Goal: Communication & Community: Answer question/provide support

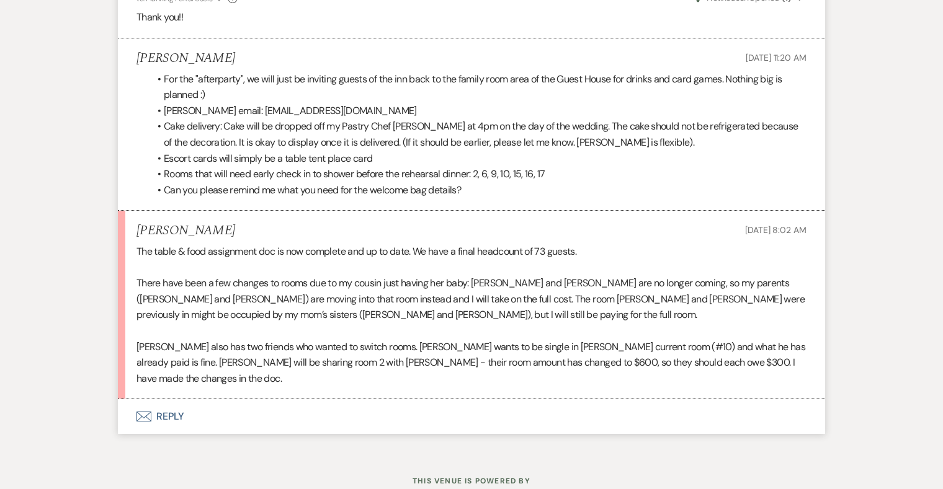
scroll to position [10066, 0]
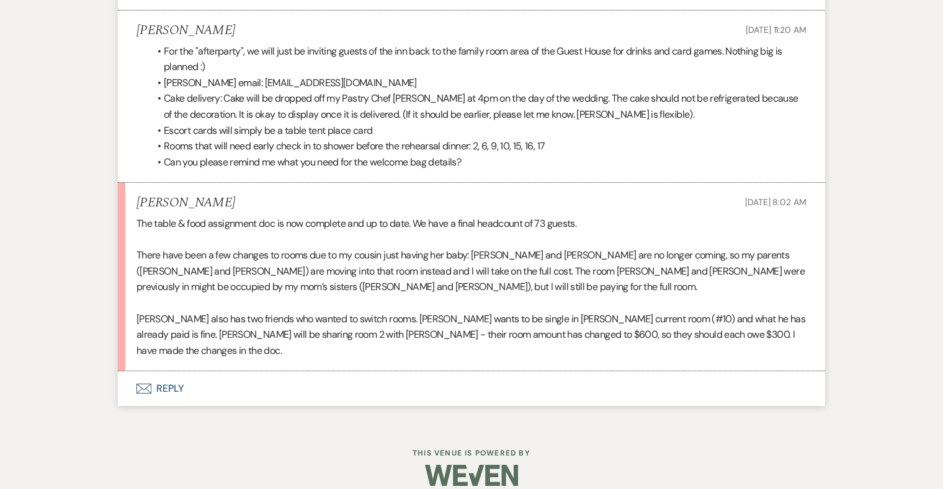
click at [174, 378] on button "Envelope Reply" at bounding box center [471, 388] width 707 height 35
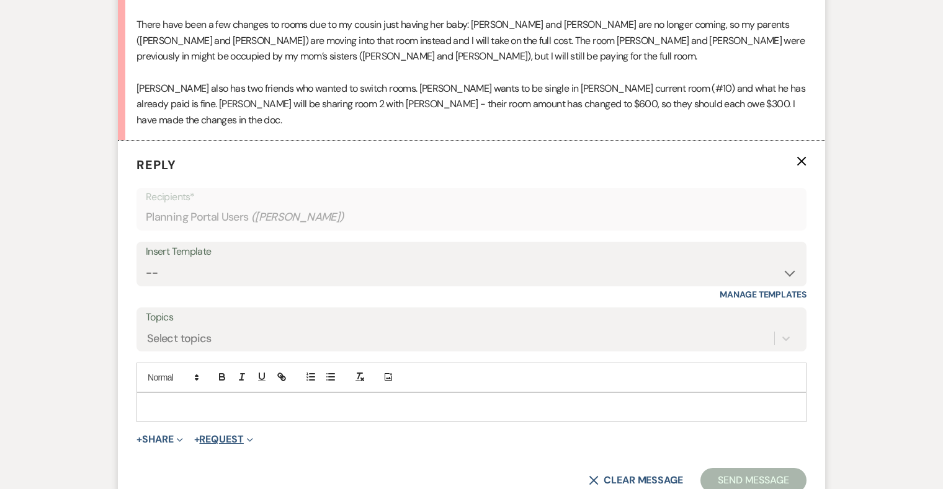
scroll to position [10302, 0]
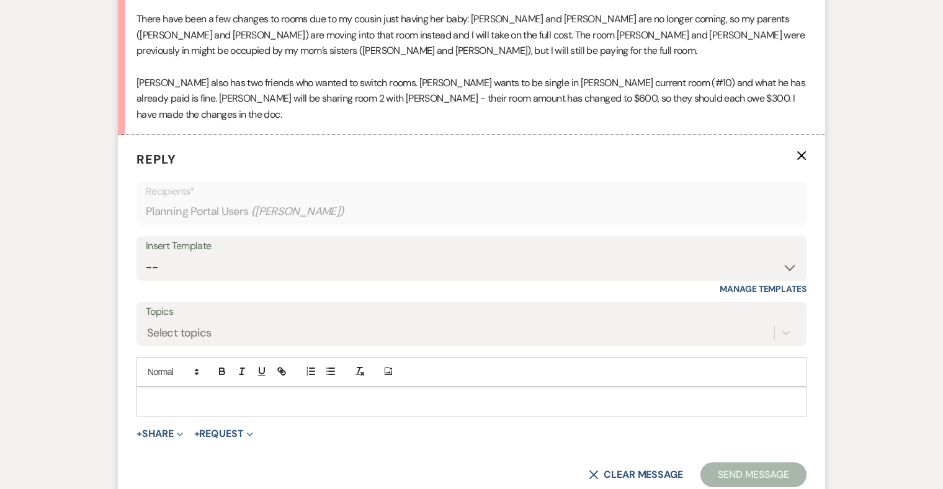
click at [230, 395] on p at bounding box center [471, 402] width 650 height 14
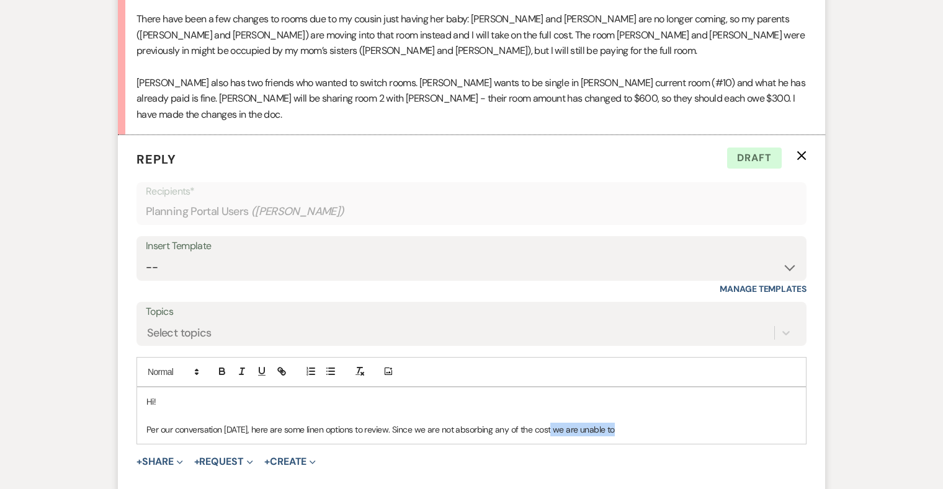
drag, startPoint x: 613, startPoint y: 412, endPoint x: 550, endPoint y: 410, distance: 63.3
click at [550, 423] on p "Per our conversation [DATE], here are some linen options to review. Since we ar…" at bounding box center [471, 430] width 650 height 14
drag, startPoint x: 631, startPoint y: 412, endPoint x: 412, endPoint y: 412, distance: 218.9
click at [412, 423] on p "Per our conversation [DATE], here are some linen options to review. Since we ar…" at bounding box center [471, 430] width 650 height 14
click at [569, 423] on p "Per our conversation [DATE], here are some linen options to review. Since these…" at bounding box center [471, 430] width 650 height 14
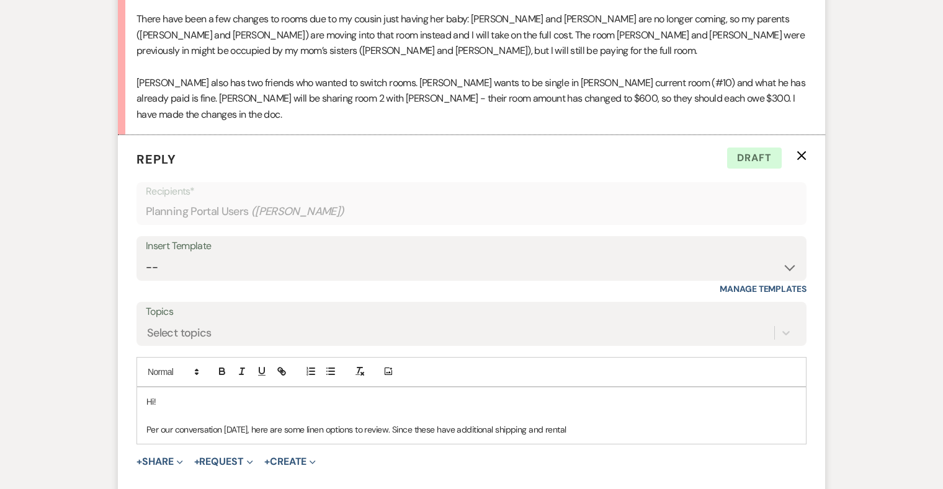
click at [569, 423] on p "Per our conversation [DATE], here are some linen options to review. Since these…" at bounding box center [471, 430] width 650 height 14
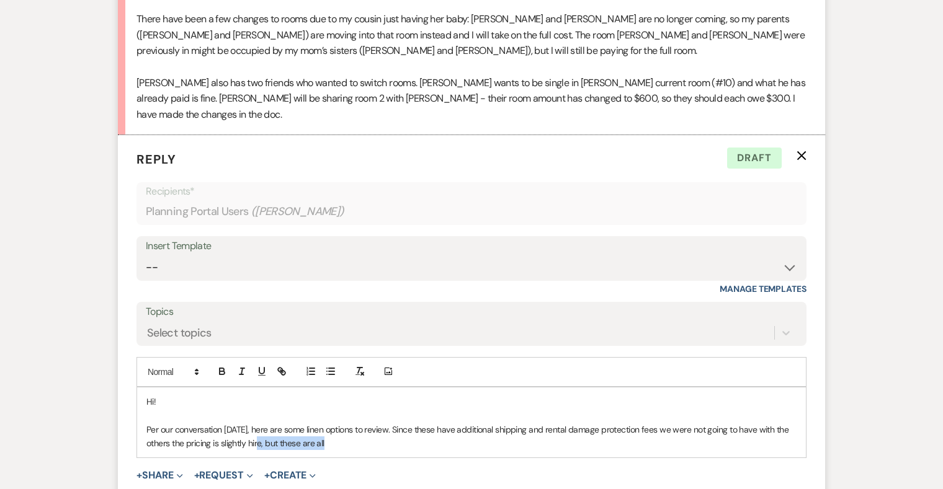
drag, startPoint x: 332, startPoint y: 436, endPoint x: 262, endPoint y: 430, distance: 70.9
click at [262, 430] on div "Hi! Per our conversation [DATE], here are some linen options to review. Since t…" at bounding box center [471, 423] width 668 height 71
click at [521, 423] on p "Per our conversation [DATE], here are some linen options to review. Since these…" at bounding box center [471, 437] width 650 height 28
click at [491, 423] on p "Per our conversation [DATE], here are some linen options to review. Since these…" at bounding box center [471, 437] width 650 height 28
click at [546, 423] on p "Per our conversation [DATE], here are some linen options to review. Since these…" at bounding box center [471, 437] width 650 height 28
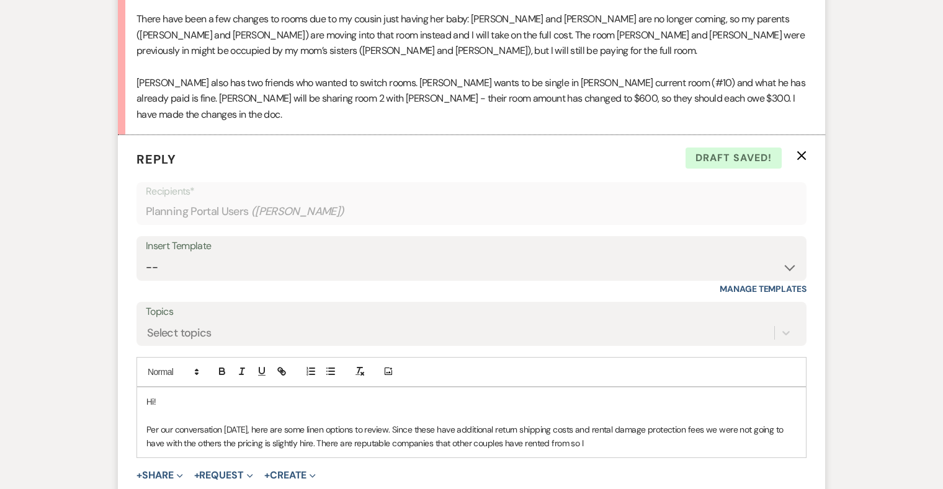
click at [698, 423] on p "Per our conversation [DATE], here are some linen options to review. Since these…" at bounding box center [471, 437] width 650 height 28
drag, startPoint x: 702, startPoint y: 411, endPoint x: 712, endPoint y: 410, distance: 10.6
click at [712, 423] on p "Per our conversation [DATE], here are some linen options to review. Since these…" at bounding box center [471, 437] width 650 height 28
click at [388, 423] on p "Per our conversation [DATE], here are some linen options to review. Since these…" at bounding box center [471, 437] width 650 height 28
drag, startPoint x: 699, startPoint y: 414, endPoint x: 588, endPoint y: 414, distance: 111.0
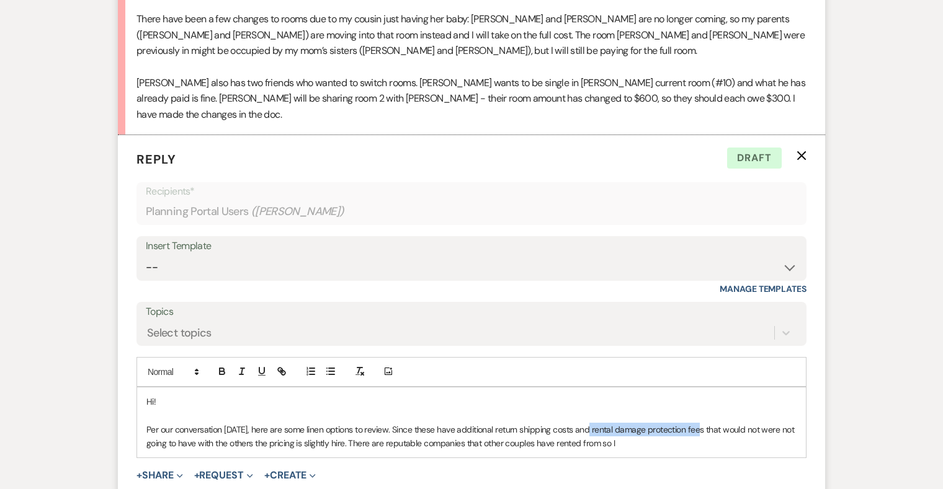
click at [588, 423] on p "Per our conversation [DATE], here are some linen options to review. Since these…" at bounding box center [471, 437] width 650 height 28
copy p "rental damage protection fees"
click at [450, 423] on p "Per our conversation [DATE], here are some linen options to review. Since these…" at bounding box center [471, 437] width 650 height 28
click at [668, 423] on p "Per our conversation [DATE], here are some linen options to review. Since these…" at bounding box center [471, 437] width 650 height 28
click at [149, 409] on p at bounding box center [471, 416] width 650 height 14
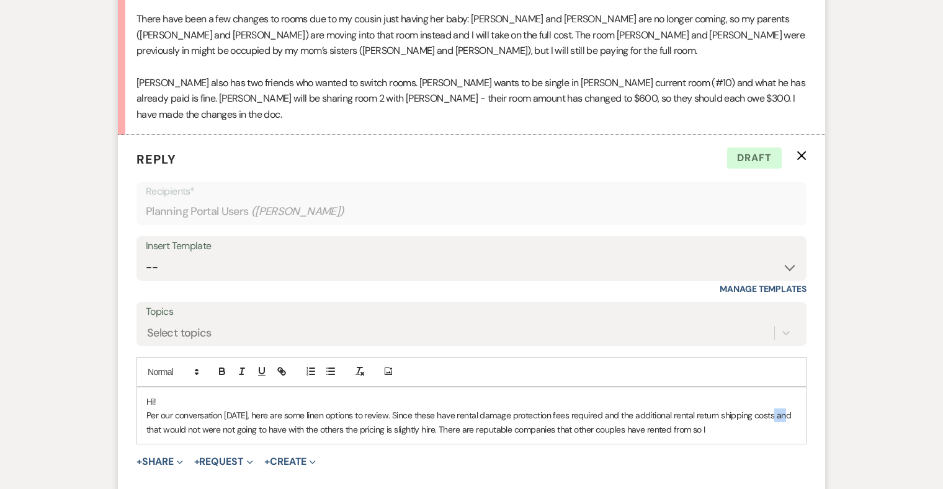
drag, startPoint x: 773, startPoint y: 399, endPoint x: 786, endPoint y: 399, distance: 13.0
click at [786, 409] on p "Per our conversation [DATE], here are some linen options to review. Since these…" at bounding box center [471, 423] width 650 height 28
drag, startPoint x: 342, startPoint y: 412, endPoint x: 146, endPoint y: 412, distance: 196.6
click at [146, 412] on p "Per our conversation [DATE], here are some linen options to review. Since these…" at bounding box center [471, 423] width 650 height 28
click at [222, 412] on p "Per our conversation [DATE], here are some linen options to review. Since these…" at bounding box center [471, 423] width 650 height 28
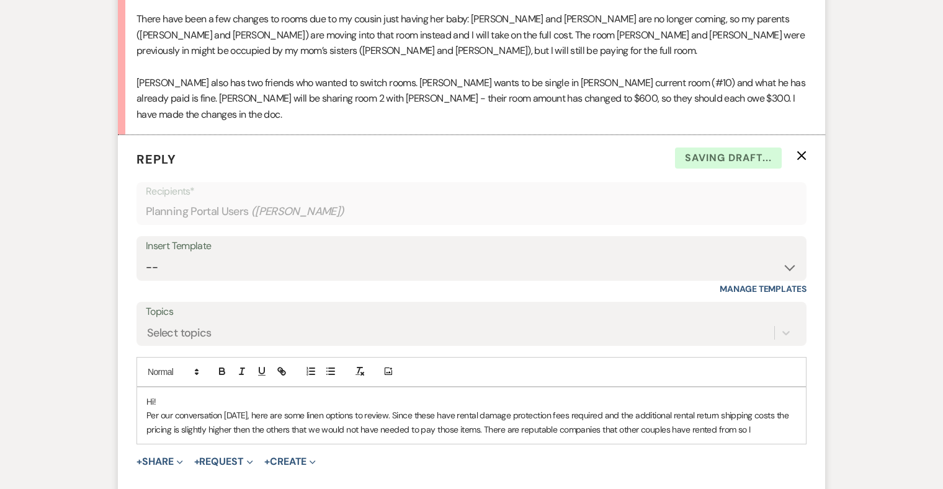
click at [503, 414] on p "Per our conversation [DATE], here are some linen options to review. Since these…" at bounding box center [471, 423] width 650 height 28
click at [750, 412] on p "Per our conversation [DATE], here are some linen options to review. Since these…" at bounding box center [471, 423] width 650 height 28
click at [385, 432] on p "Per our conversation [DATE], here are some linen options to review. Since these…" at bounding box center [471, 430] width 650 height 42
click at [254, 432] on p "Let me know your thoughts." at bounding box center [471, 471] width 650 height 14
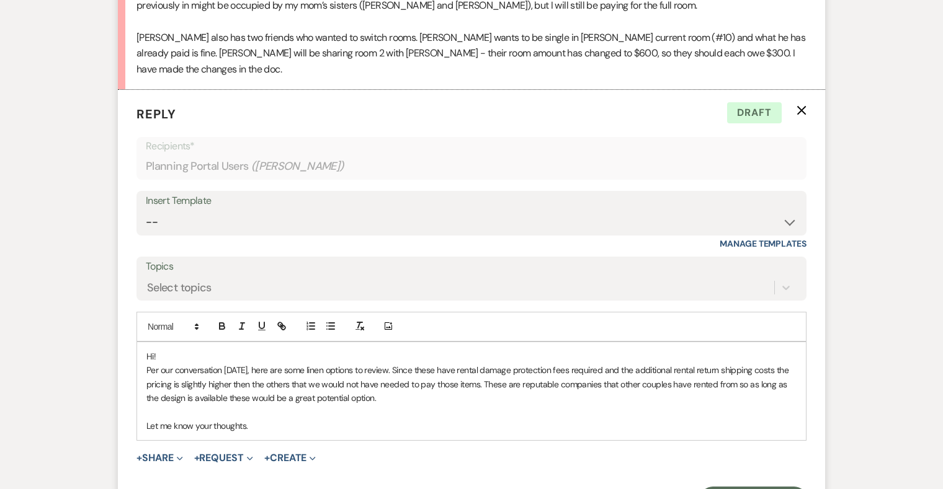
scroll to position [10349, 0]
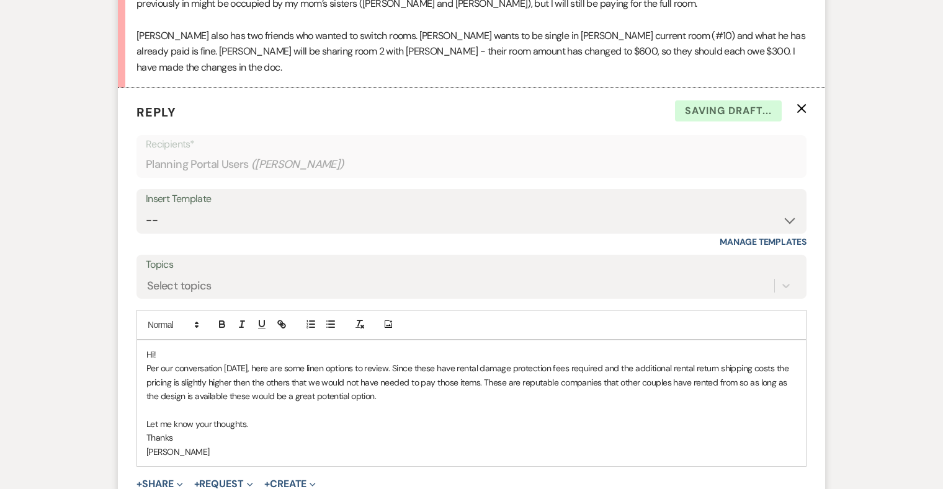
click at [393, 382] on p "Per our conversation [DATE], here are some linen options to review. Since these…" at bounding box center [471, 383] width 650 height 42
click at [691, 381] on p "Per our conversation [DATE], here are some linen options to review. Since these…" at bounding box center [471, 383] width 650 height 42
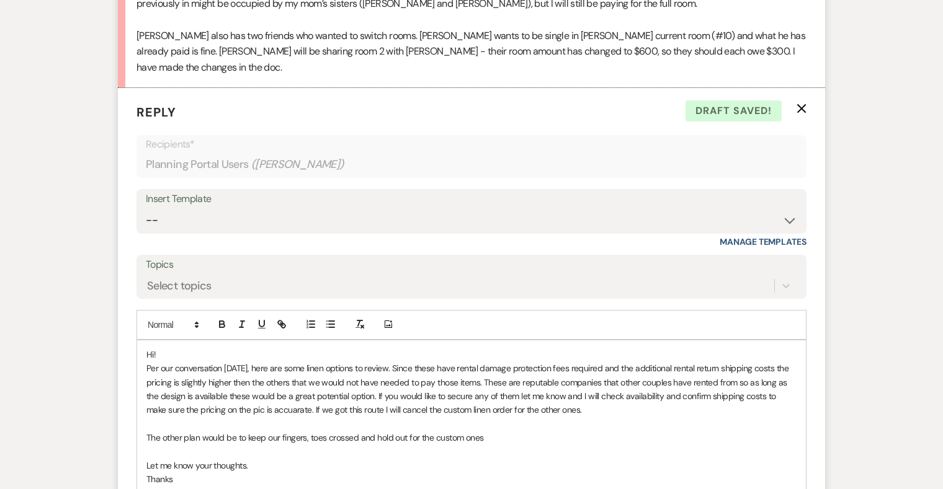
click at [309, 431] on p "The other plan would be to keep our fingers, toes crossed and hold out for the …" at bounding box center [471, 438] width 650 height 14
drag, startPoint x: 374, startPoint y: 421, endPoint x: 389, endPoint y: 420, distance: 14.9
click at [389, 431] on p "The other plan would be to keep our fingers and toes crossed and hold out for t…" at bounding box center [471, 438] width 650 height 14
click at [489, 431] on p "The other plan would be to keep our fingers and toes crossed to hold out for th…" at bounding box center [471, 438] width 650 height 14
drag, startPoint x: 705, startPoint y: 421, endPoint x: 787, endPoint y: 421, distance: 82.5
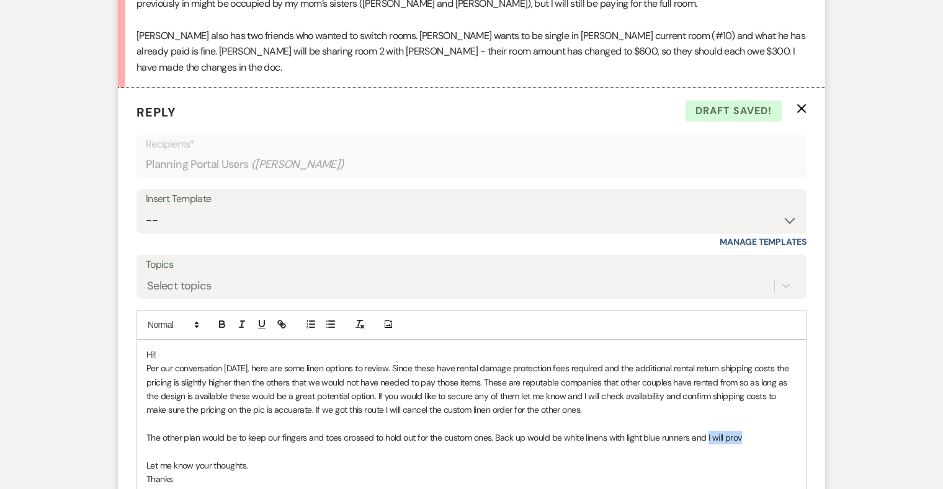
click at [787, 431] on p "The other plan would be to keep our fingers and toes crossed to hold out for th…" at bounding box center [471, 438] width 650 height 14
click at [784, 431] on p "The other plan would be to keep our fingers and toes crossed to hold out for th…" at bounding box center [471, 445] width 650 height 28
click at [158, 432] on p "The other plan would be to keep our fingers and toes crossed to hold out for th…" at bounding box center [471, 445] width 650 height 28
drag, startPoint x: 247, startPoint y: 463, endPoint x: 195, endPoint y: 463, distance: 52.7
click at [195, 432] on p "Let me know your thoughts." at bounding box center [471, 479] width 650 height 14
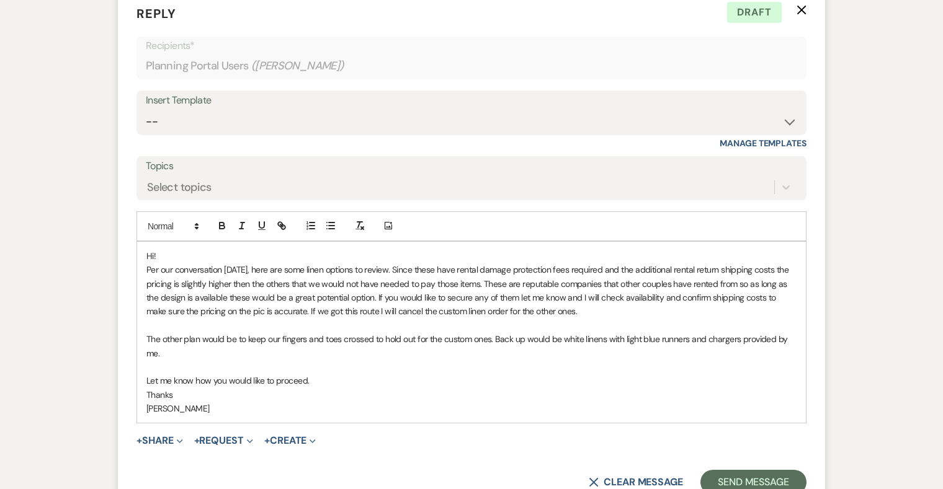
scroll to position [10462, 0]
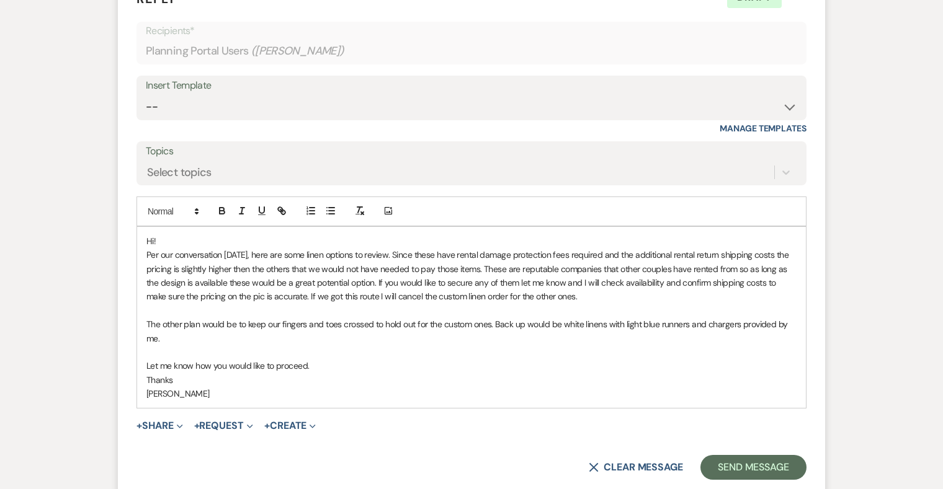
click at [387, 248] on p "Per our conversation [DATE], here are some linen options to review. Since these…" at bounding box center [471, 276] width 650 height 56
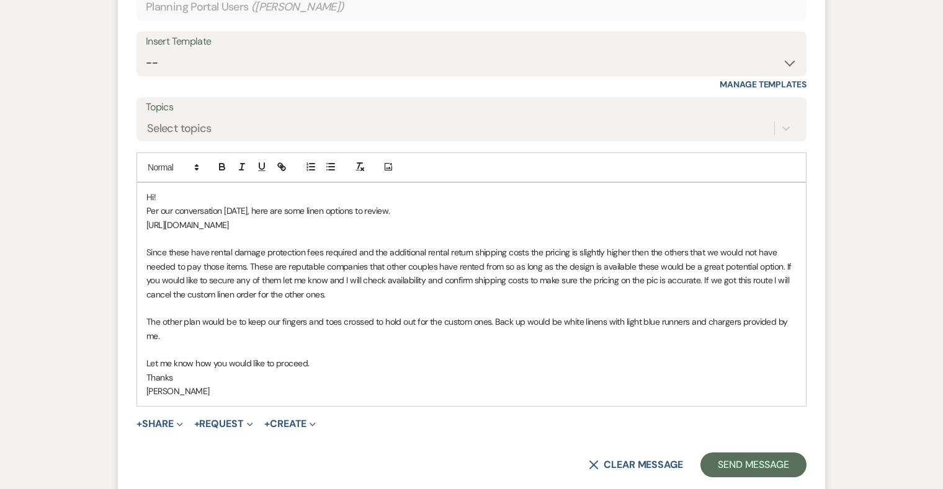
scroll to position [10521, 0]
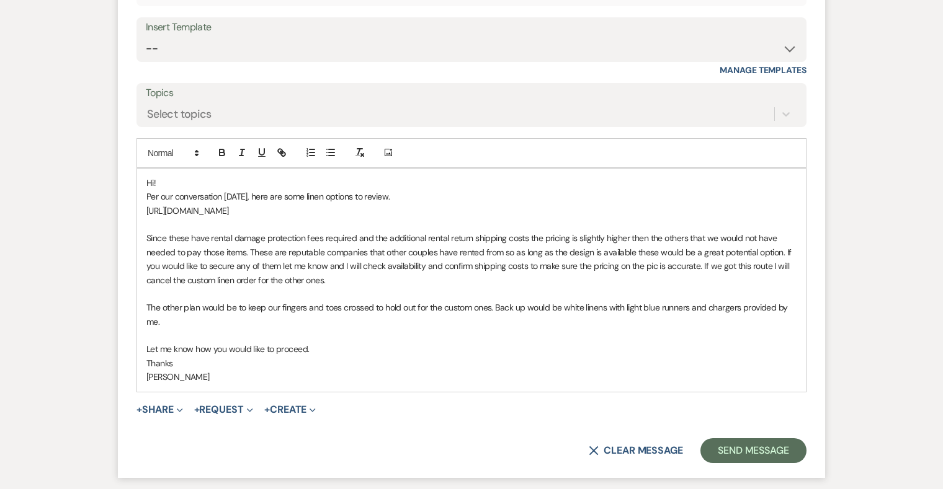
click at [732, 249] on p "Since these have rental damage protection fees required and the additional rent…" at bounding box center [471, 259] width 650 height 56
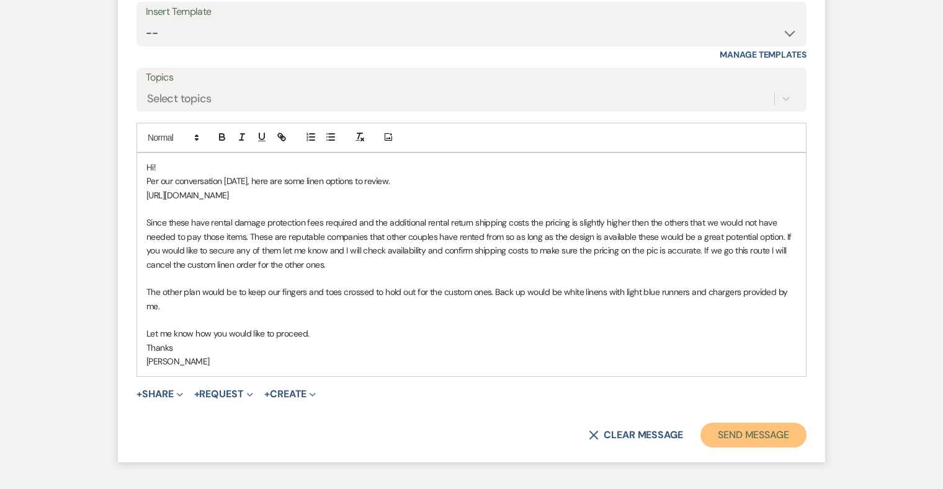
click at [742, 423] on button "Send Message" at bounding box center [753, 435] width 106 height 25
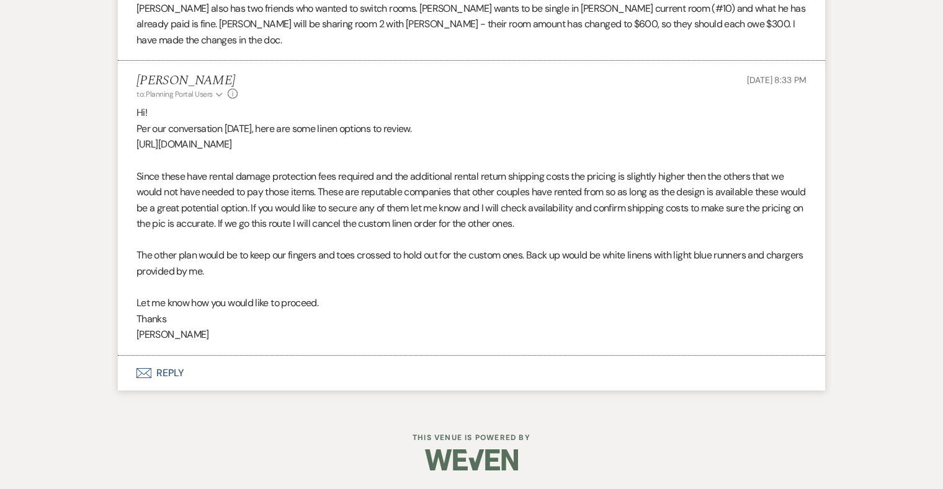
scroll to position [10360, 0]
